Goal: Find specific page/section: Find specific page/section

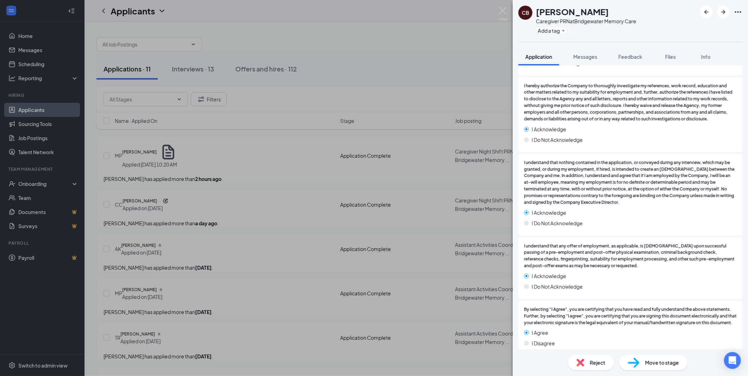
scroll to position [2168, 0]
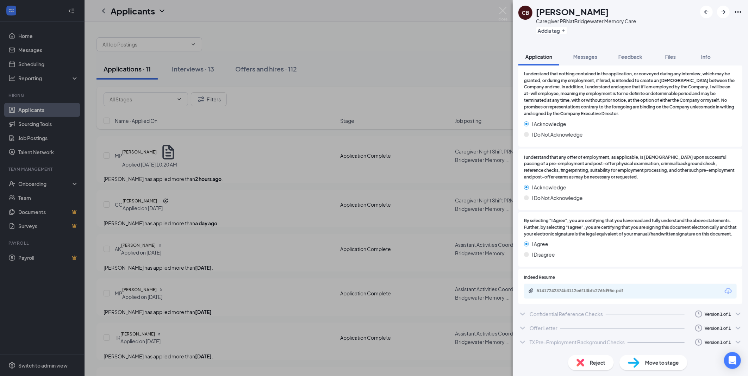
click at [558, 342] on div "TX Pre-Employment Background Checks" at bounding box center [577, 342] width 95 height 7
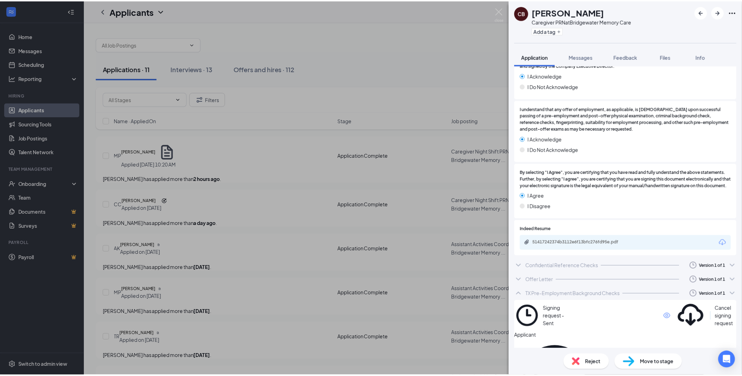
scroll to position [2215, 0]
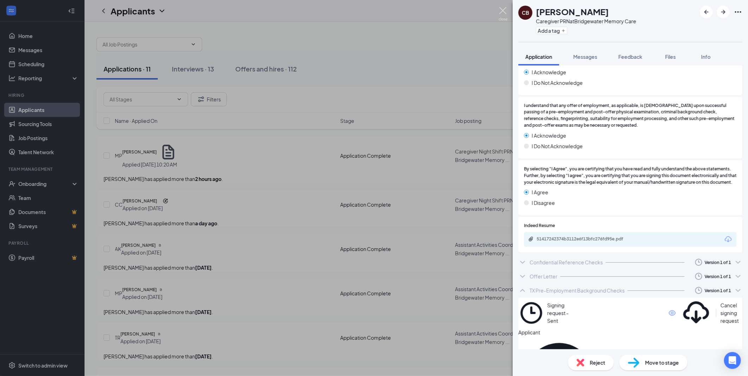
click at [505, 16] on img at bounding box center [503, 14] width 9 height 14
